Goal: Information Seeking & Learning: Learn about a topic

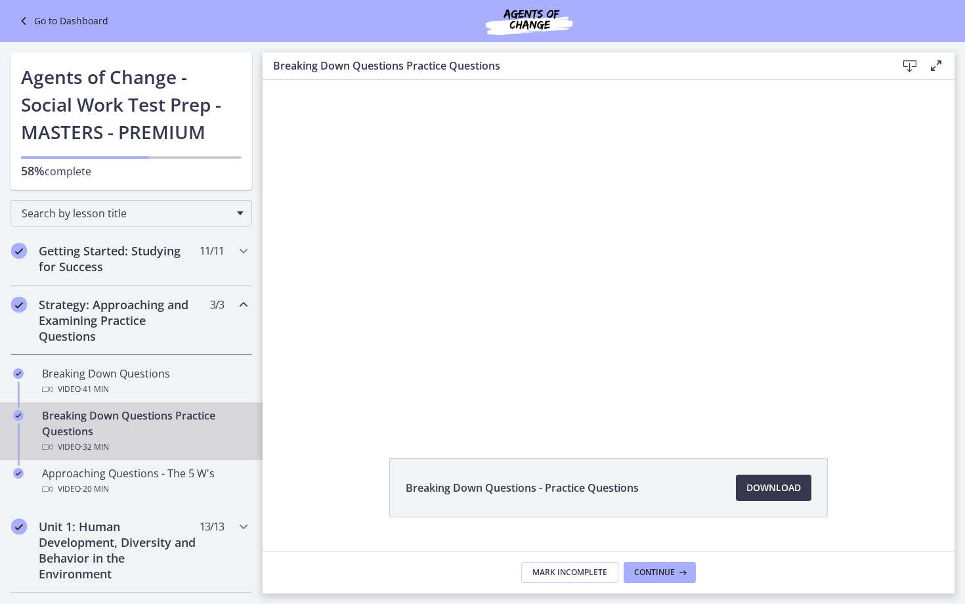
scroll to position [131, 0]
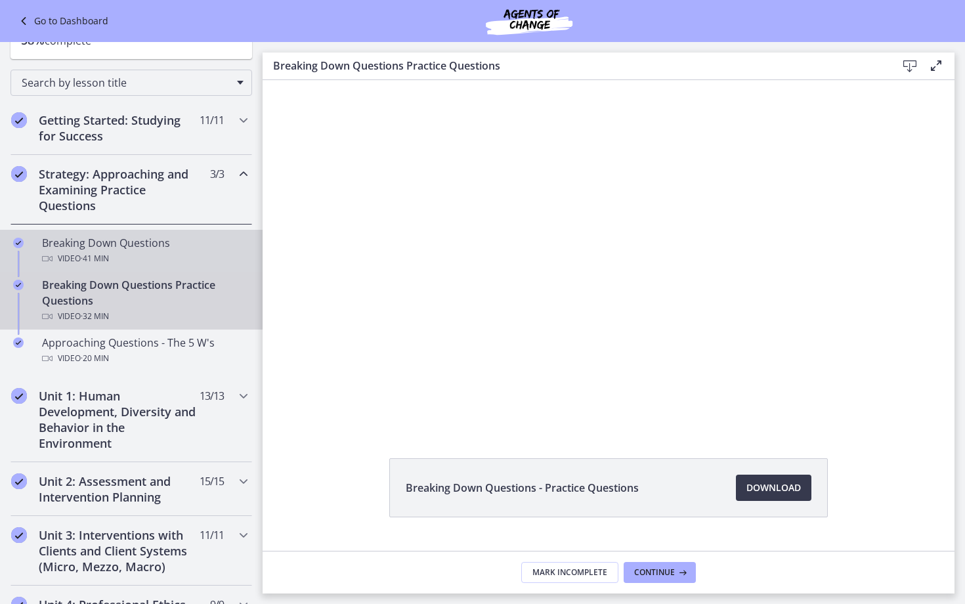
click at [122, 243] on div "Breaking Down Questions Video · 41 min" at bounding box center [144, 251] width 205 height 32
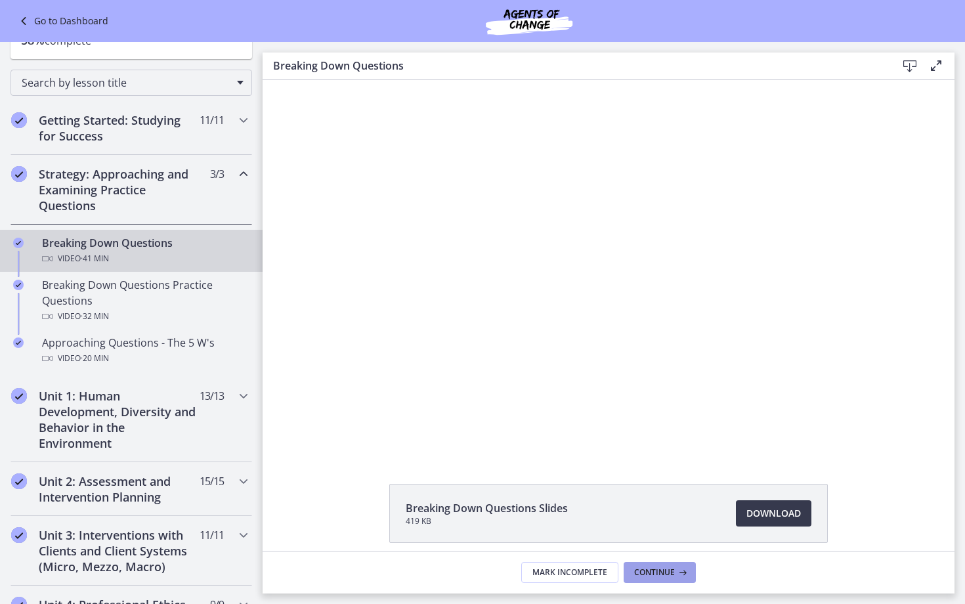
click at [671, 567] on span "Continue" at bounding box center [654, 572] width 41 height 11
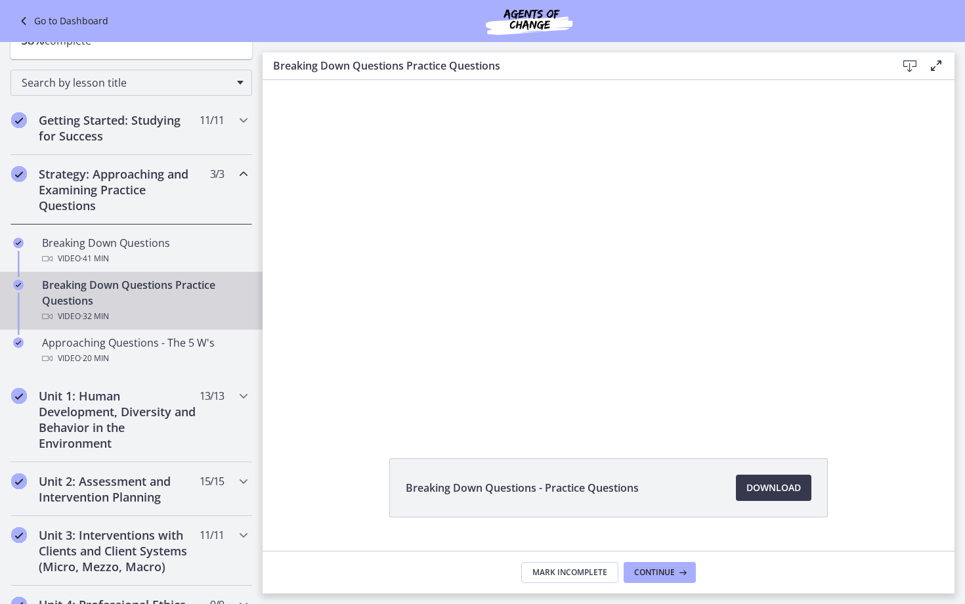
click at [316, 521] on div "Breaking Down Questions - Practice Questions Download Opens in a new window" at bounding box center [609, 519] width 692 height 122
click at [643, 573] on span "Continue" at bounding box center [654, 572] width 41 height 11
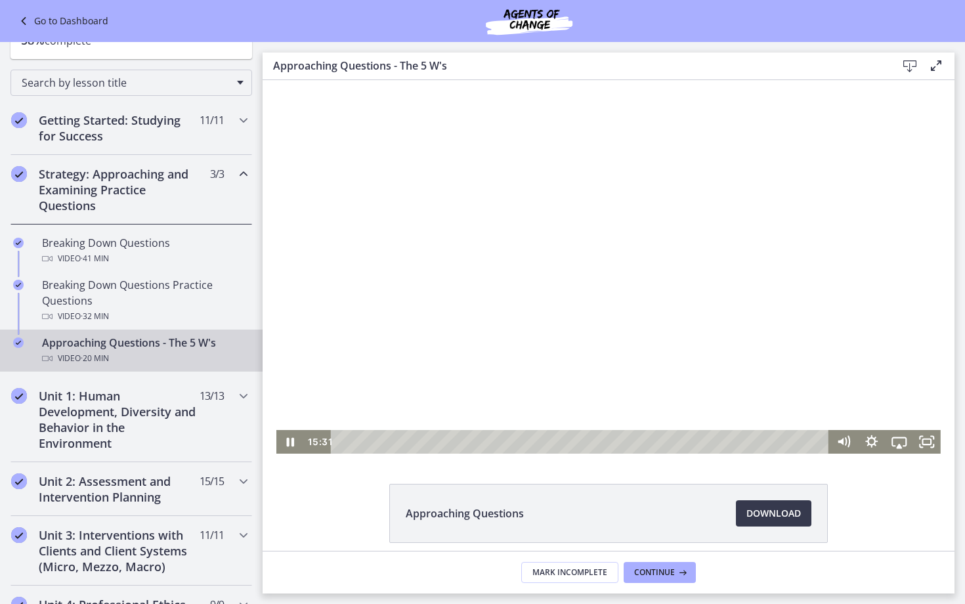
click at [334, 345] on div at bounding box center [608, 267] width 664 height 374
click at [353, 322] on div at bounding box center [608, 267] width 664 height 374
click at [507, 307] on div at bounding box center [608, 267] width 664 height 374
click at [477, 351] on div at bounding box center [608, 267] width 664 height 374
click at [391, 339] on div at bounding box center [608, 267] width 664 height 374
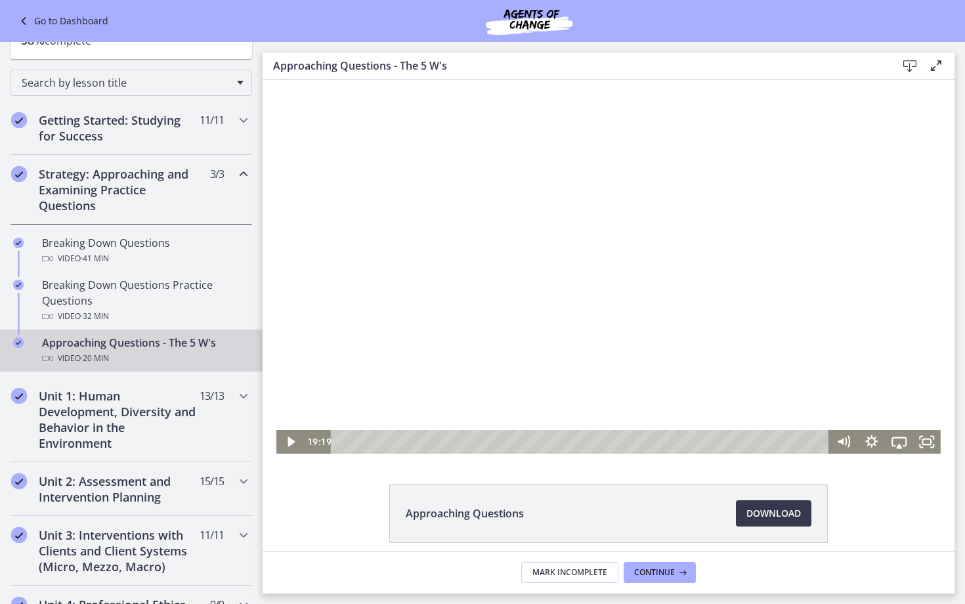
click at [580, 320] on div at bounding box center [608, 267] width 664 height 374
click at [458, 186] on div at bounding box center [608, 267] width 664 height 374
